Goal: Information Seeking & Learning: Learn about a topic

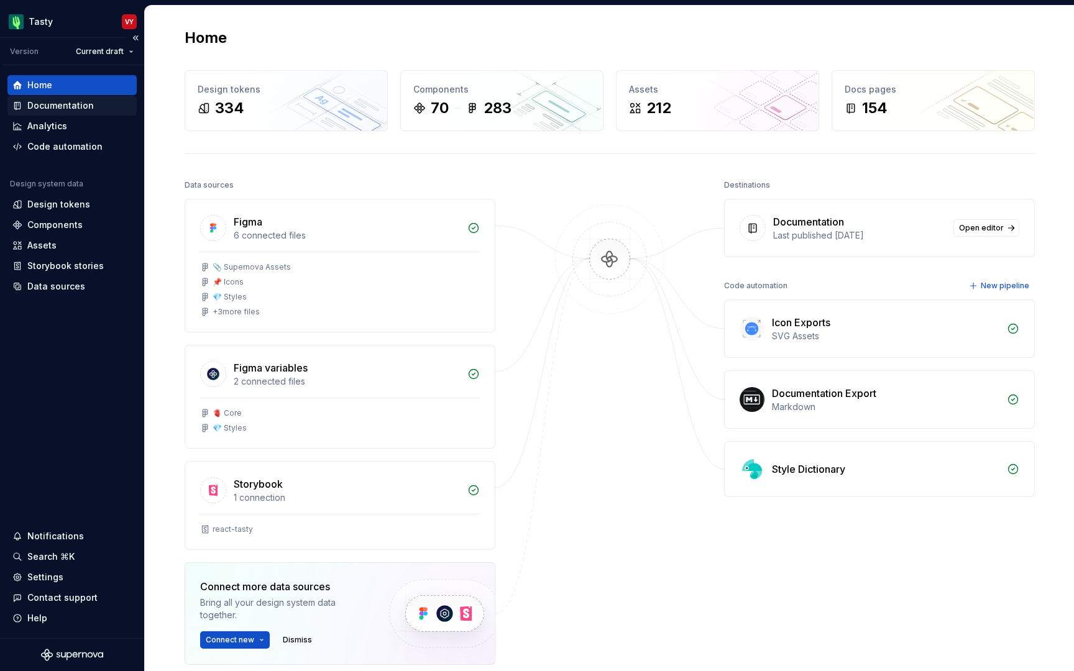
click at [89, 106] on div "Documentation" at bounding box center [60, 105] width 67 height 12
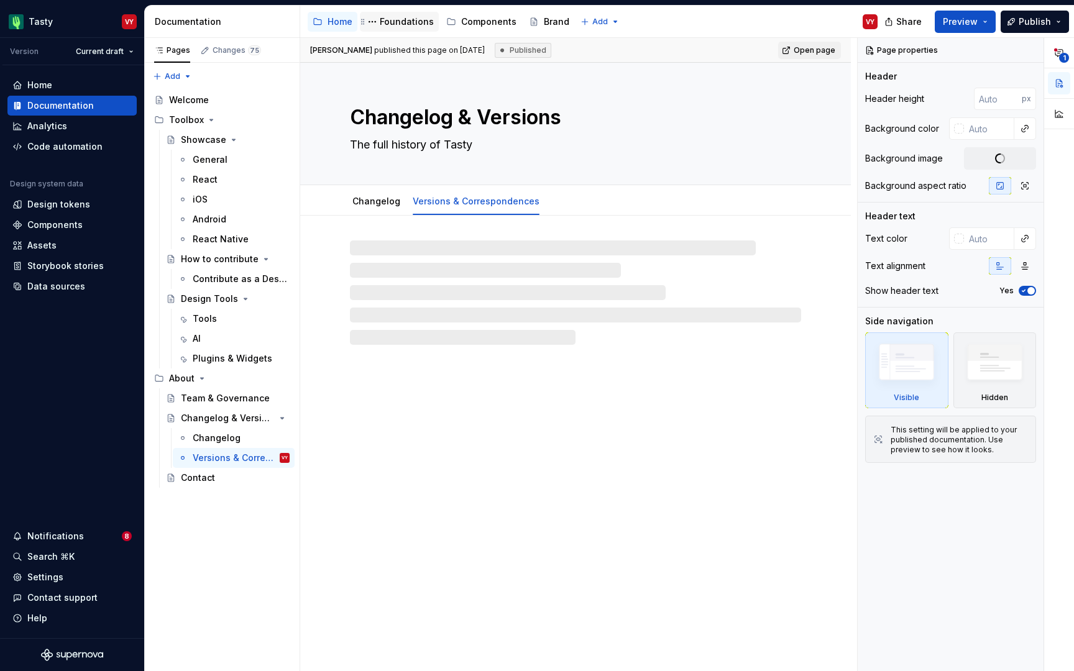
click at [416, 22] on div "Foundations" at bounding box center [407, 22] width 54 height 12
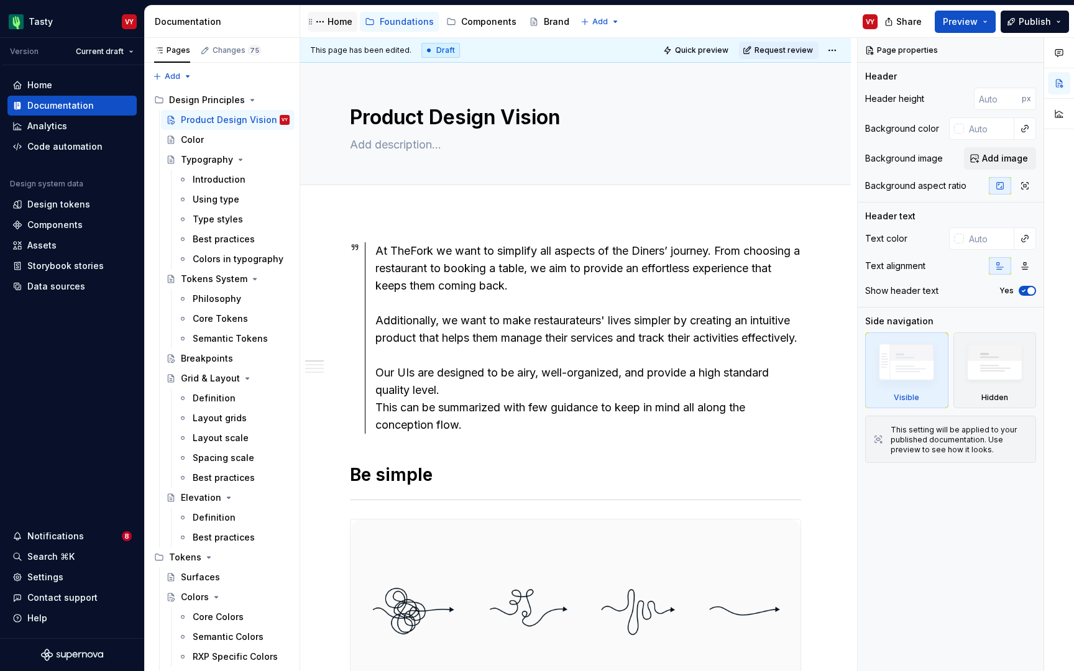
click at [336, 24] on div "Home" at bounding box center [340, 22] width 25 height 12
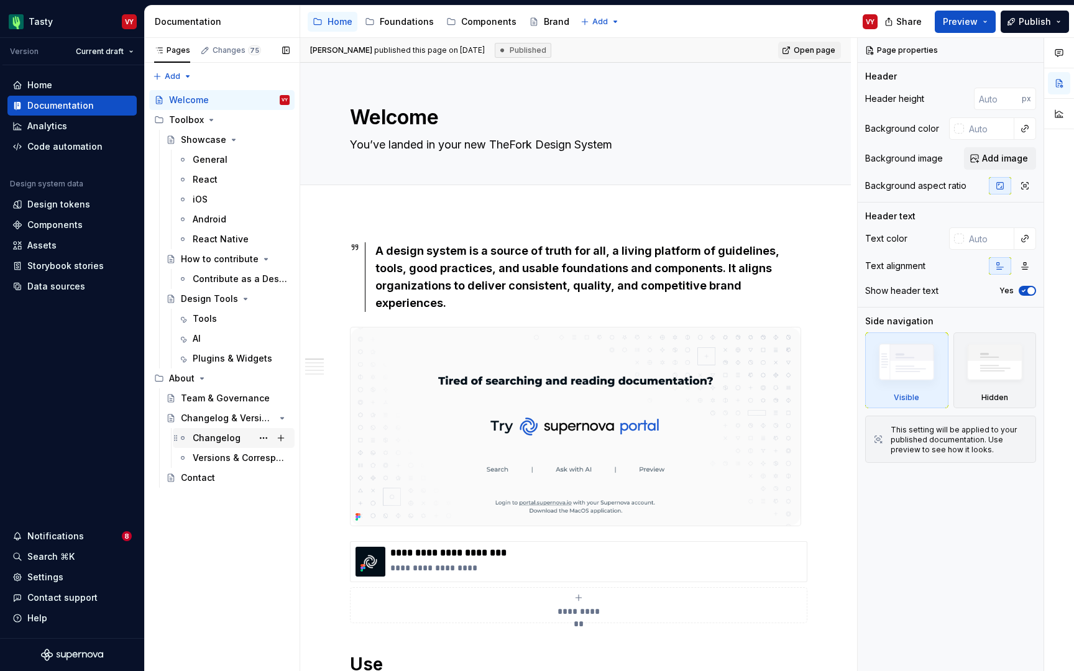
click at [199, 443] on div "Changelog" at bounding box center [217, 438] width 48 height 12
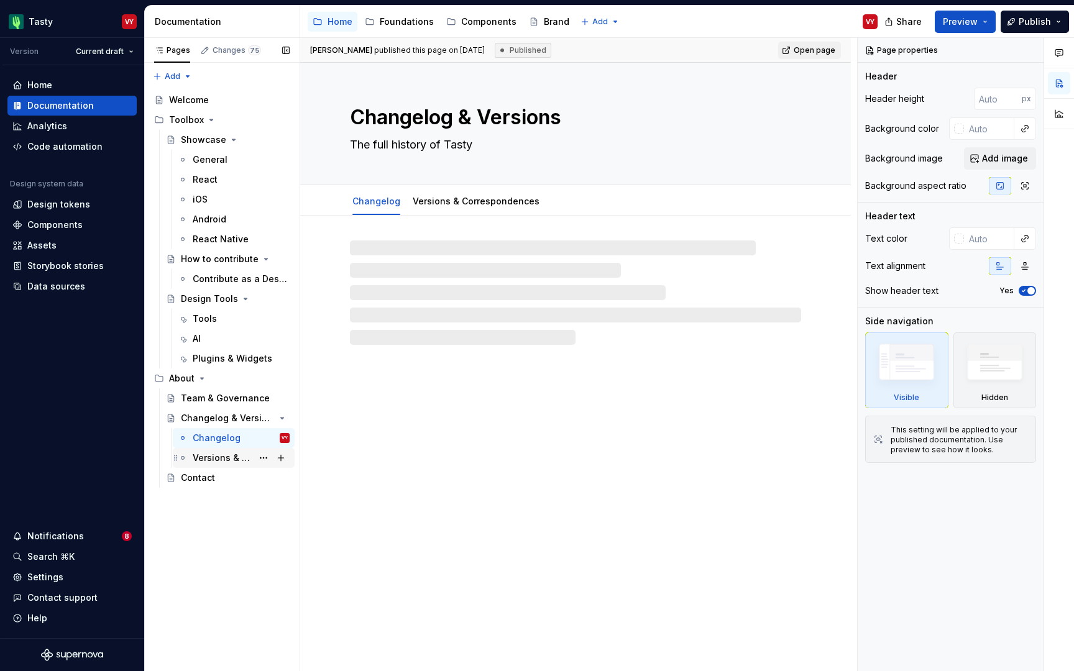
click at [212, 456] on div "Versions & Correspondences" at bounding box center [223, 458] width 60 height 12
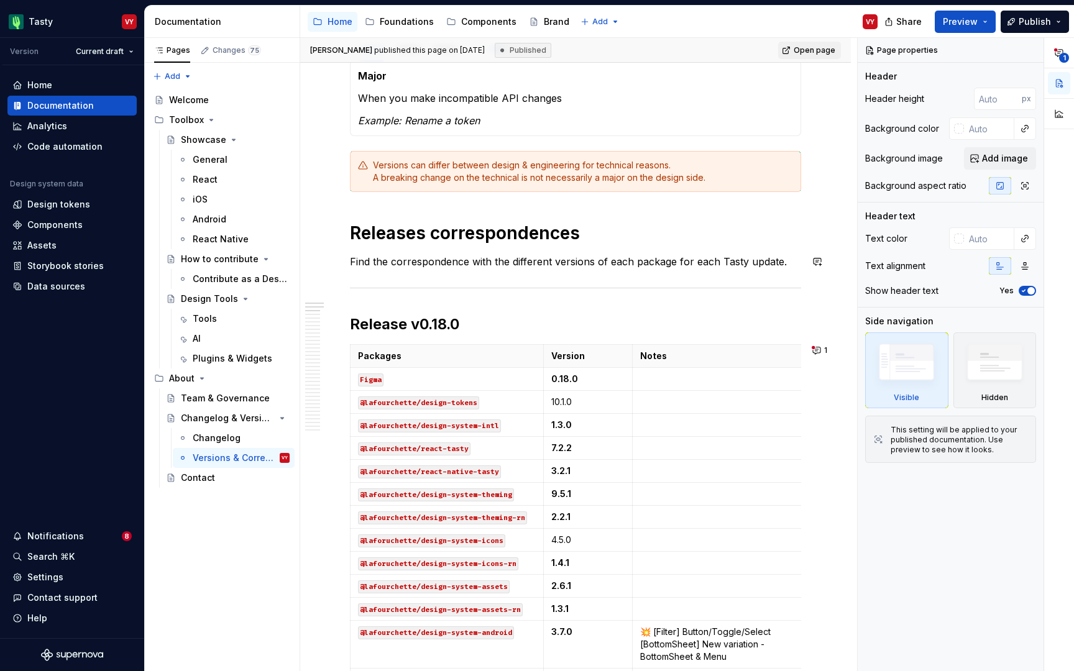
scroll to position [477, 0]
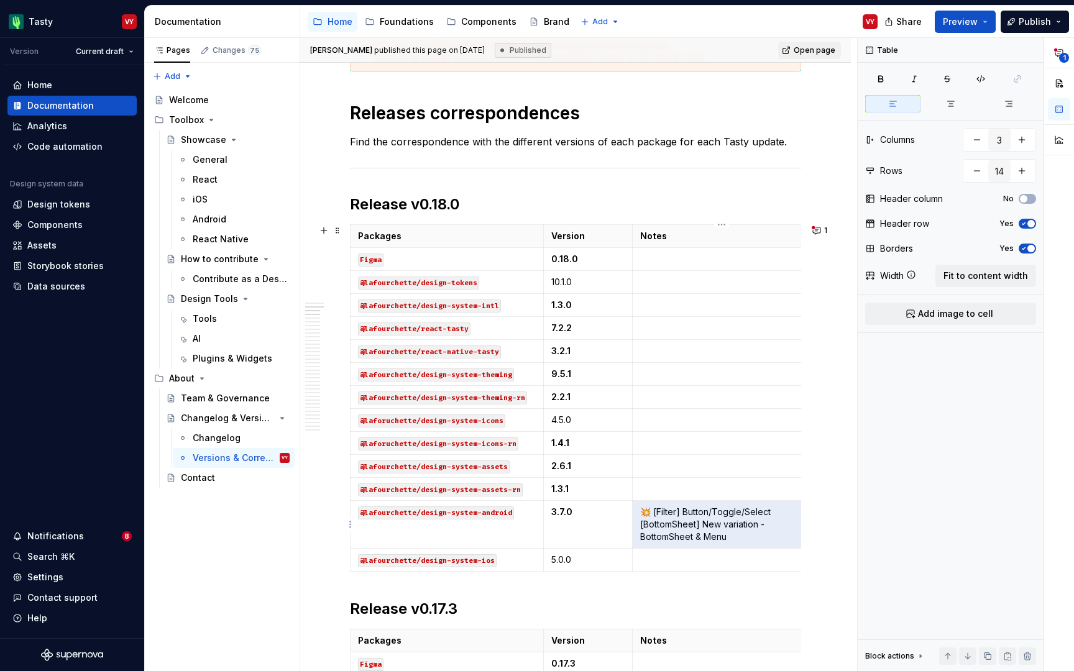
drag, startPoint x: 735, startPoint y: 538, endPoint x: 640, endPoint y: 509, distance: 99.5
click at [640, 509] on p "💥 [Filter] Button/Toggle/Select [BottomSheet] New variation - BottomSheet & Menu" at bounding box center [721, 524] width 163 height 37
click at [640, 509] on td "💥 [Filter] Button/Toggle/Select [BottomSheet] New variation - BottomSheet & Menu" at bounding box center [722, 525] width 178 height 48
drag, startPoint x: 641, startPoint y: 511, endPoint x: 730, endPoint y: 538, distance: 93.4
click at [730, 538] on p "💥 [Filter] Button/Toggle/Select [BottomSheet] New variation - BottomSheet & Menu" at bounding box center [721, 524] width 163 height 37
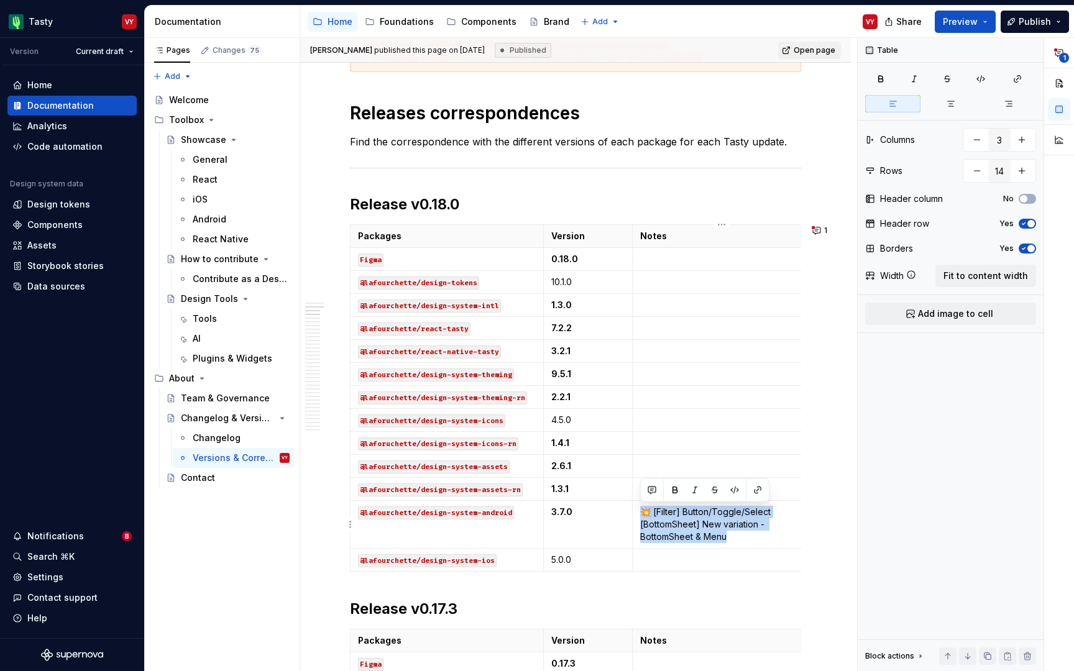
copy p "💥 [Filter] Button/Toggle/Select [BottomSheet] New variation - BottomSheet & Menu"
type textarea "*"
